Goal: Navigation & Orientation: Understand site structure

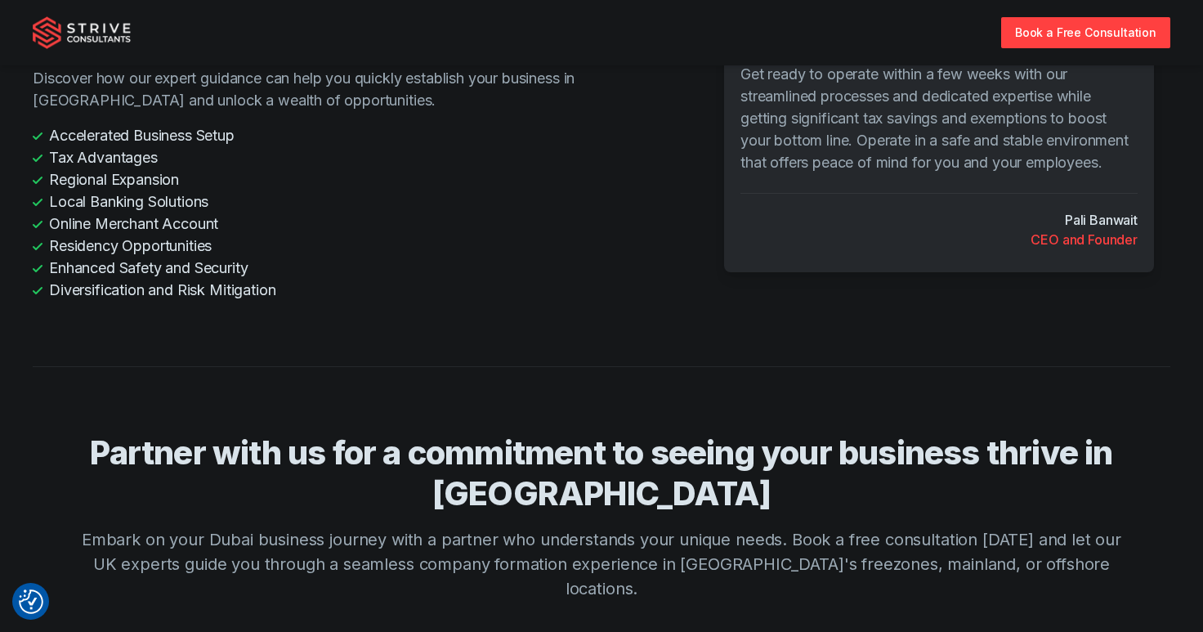
scroll to position [3964, 0]
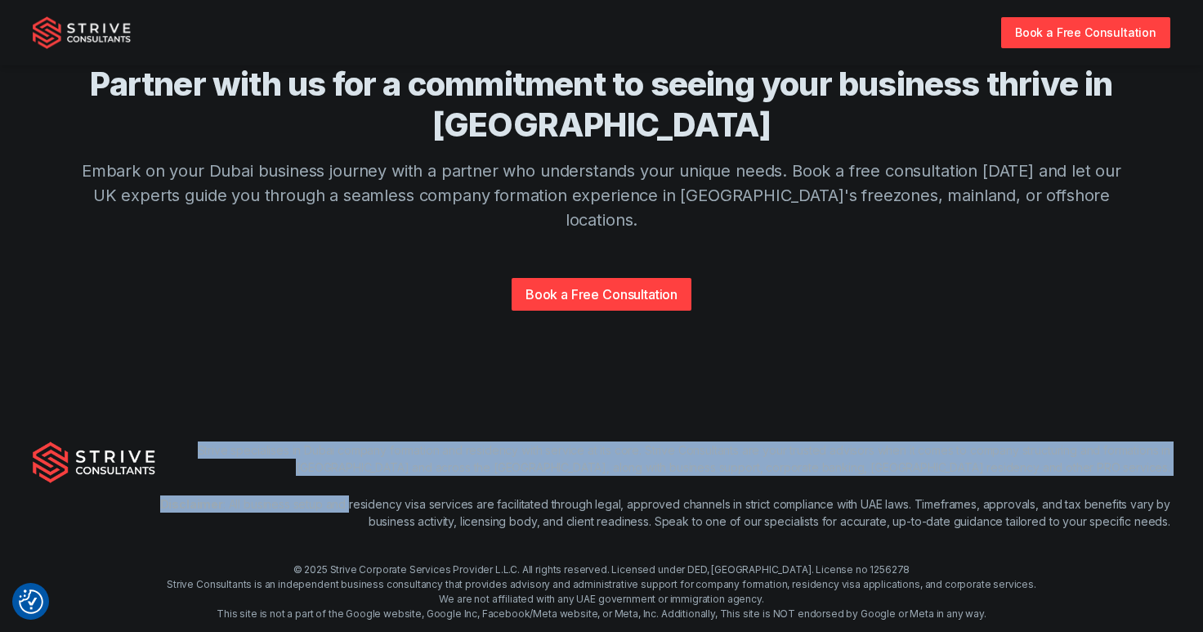
drag, startPoint x: 181, startPoint y: 383, endPoint x: 348, endPoint y: 433, distance: 174.1
click at [348, 441] on div "Strive specialises in Dubai company formation and residency with service at its…" at bounding box center [662, 485] width 1015 height 88
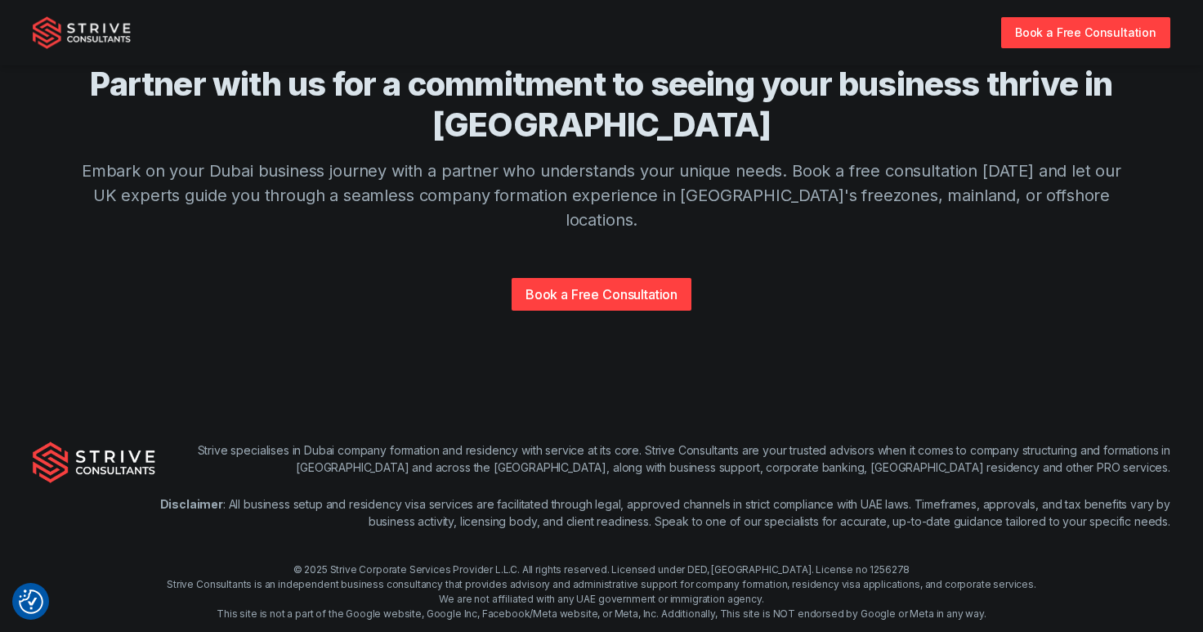
click at [405, 495] on p "Disclaimer : All business setup and residency visa services are facilitated thr…" at bounding box center [662, 512] width 1015 height 34
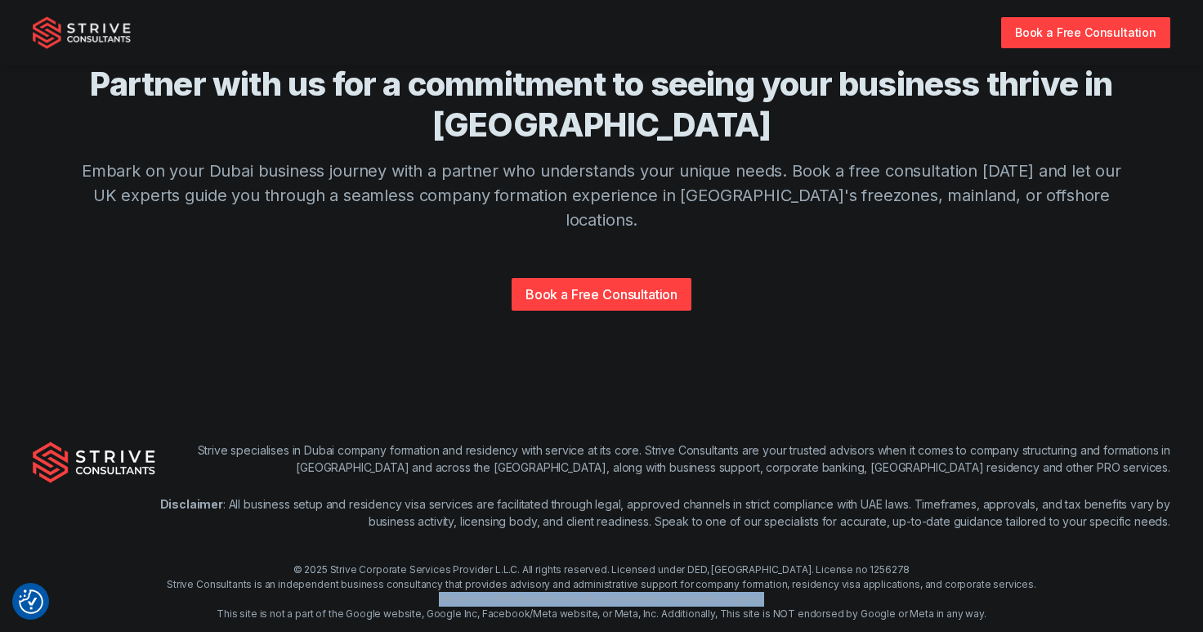
drag, startPoint x: 780, startPoint y: 527, endPoint x: 449, endPoint y: 529, distance: 331.1
click at [448, 562] on div "© 2025 Strive Corporate Services Provider L.L.C. All rights reserved. Licensed …" at bounding box center [601, 606] width 1203 height 88
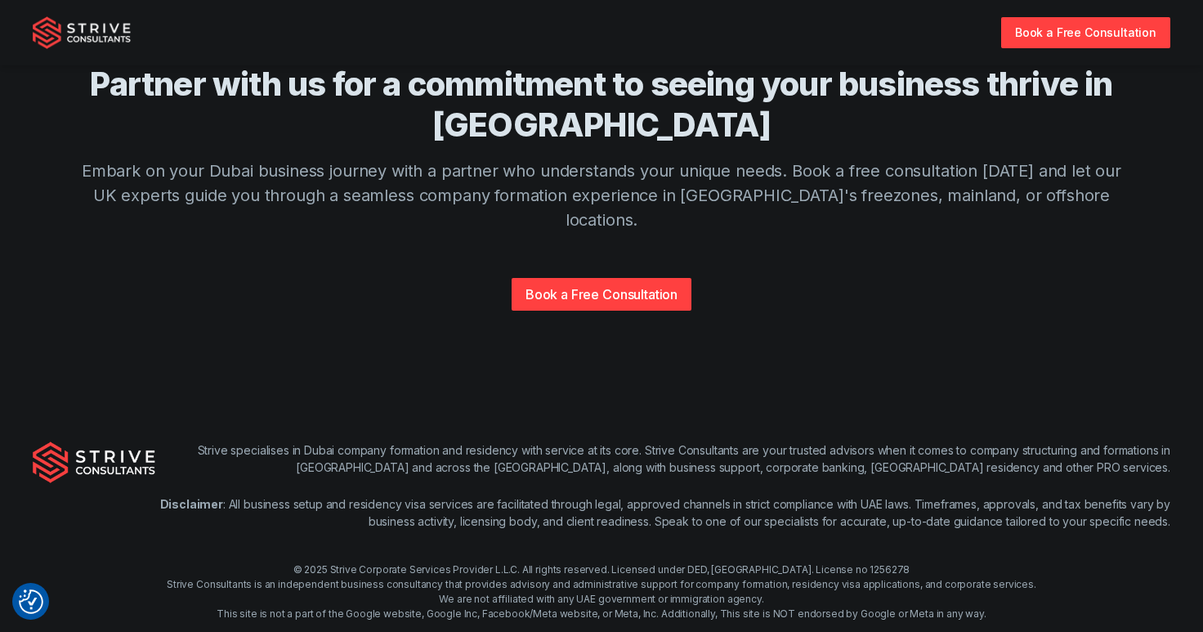
click at [305, 562] on div "© 2025 Strive Corporate Services Provider L.L.C. All rights reserved. Licensed …" at bounding box center [601, 606] width 1203 height 88
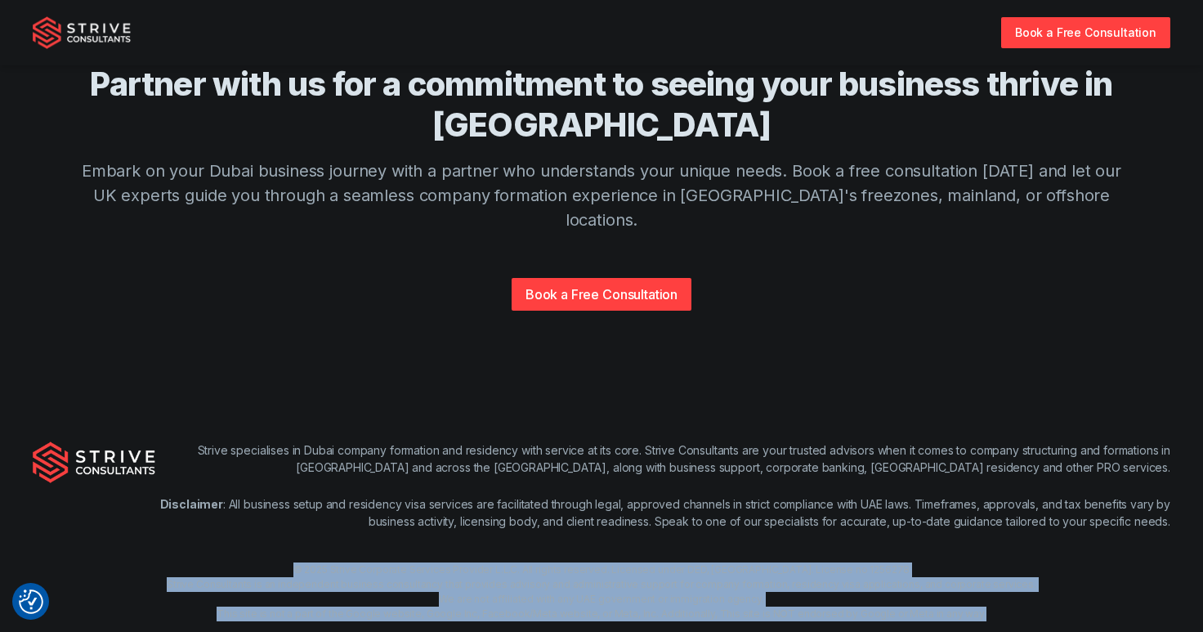
drag, startPoint x: 971, startPoint y: 542, endPoint x: 656, endPoint y: 479, distance: 321.8
click at [656, 479] on div "Strive specialises in Dubai company formation and residency with service at its…" at bounding box center [601, 546] width 1203 height 314
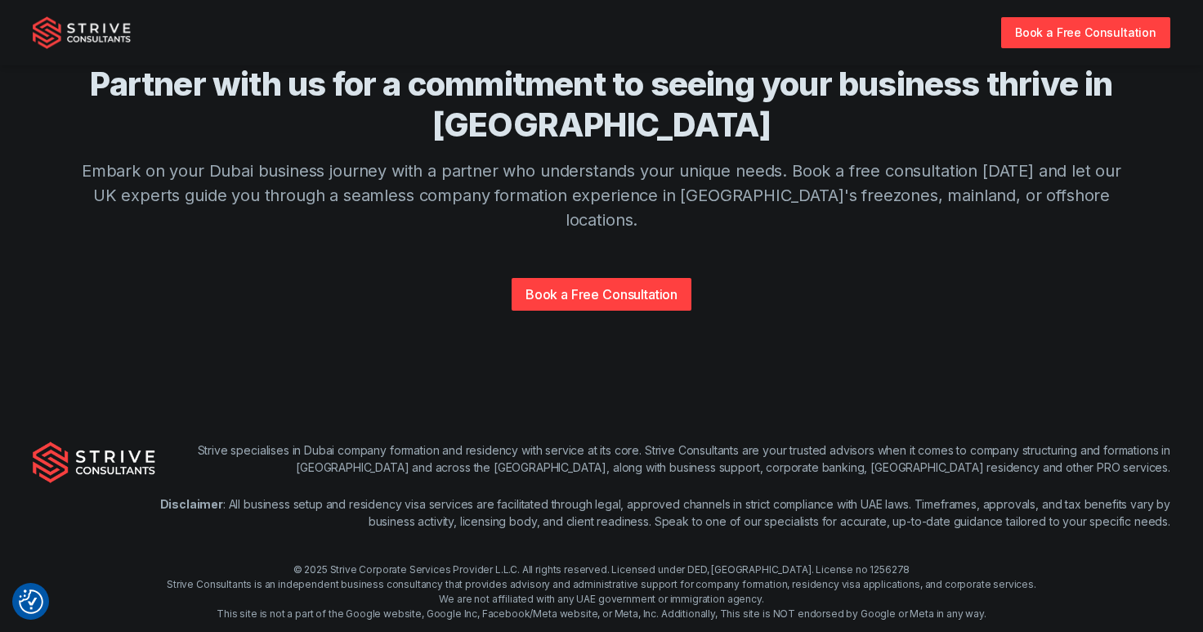
click at [682, 495] on p "Disclaimer : All business setup and residency visa services are facilitated thr…" at bounding box center [662, 512] width 1015 height 34
